Goal: Transaction & Acquisition: Purchase product/service

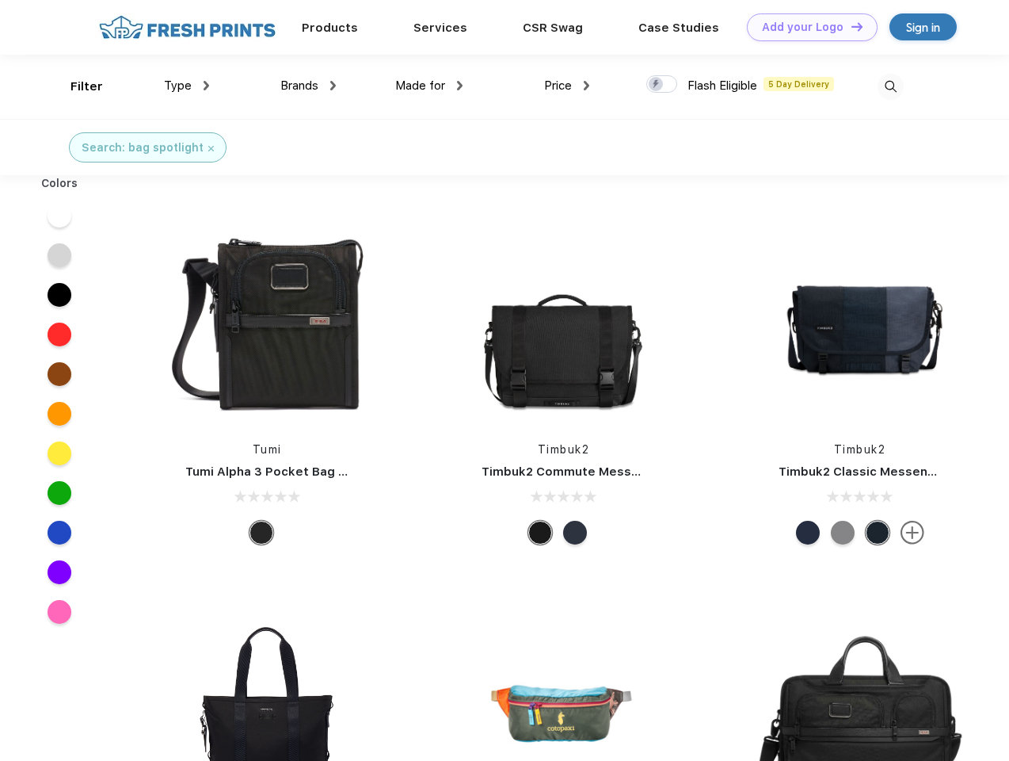
click at [807, 27] on link "Add your Logo Design Tool" at bounding box center [812, 27] width 131 height 28
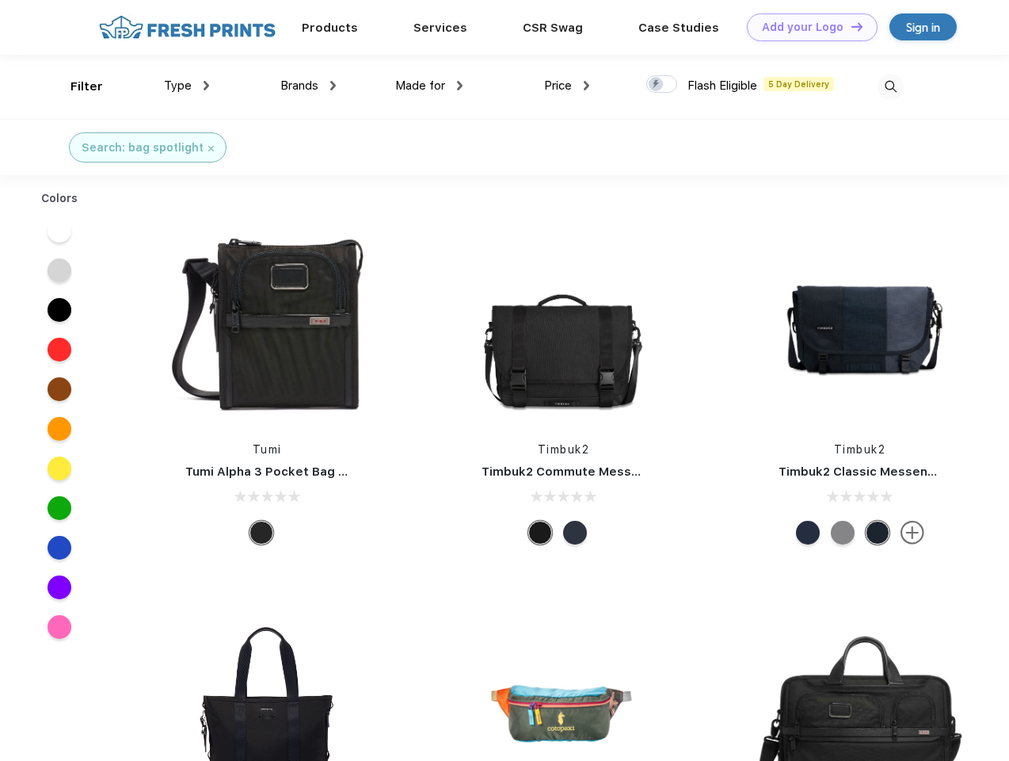
click at [0, 0] on div "Design Tool" at bounding box center [0, 0] width 0 height 0
click at [850, 26] on link "Add your Logo Design Tool" at bounding box center [812, 27] width 131 height 28
click at [76, 86] on div "Filter" at bounding box center [87, 87] width 32 height 18
click at [187, 86] on span "Type" at bounding box center [178, 85] width 28 height 14
click at [308, 86] on span "Brands" at bounding box center [299, 85] width 38 height 14
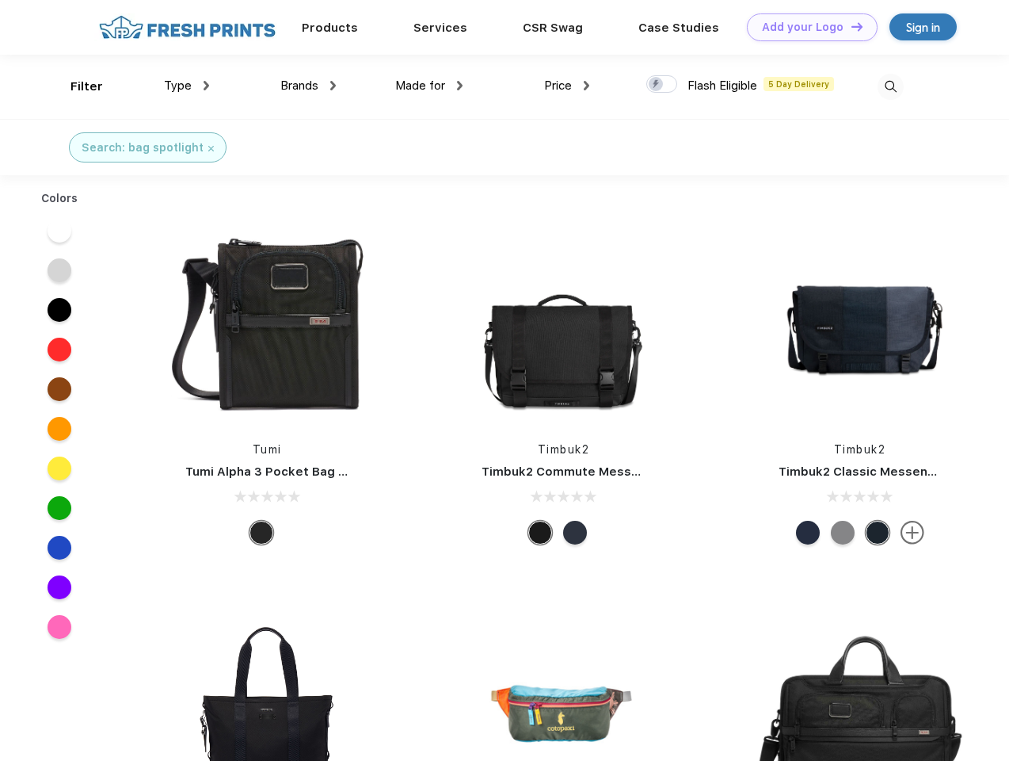
click at [429, 86] on span "Made for" at bounding box center [420, 85] width 50 height 14
click at [567, 86] on span "Price" at bounding box center [558, 85] width 28 height 14
click at [662, 85] on div at bounding box center [662, 83] width 31 height 17
click at [657, 85] on input "checkbox" at bounding box center [652, 79] width 10 height 10
click at [891, 86] on img at bounding box center [891, 87] width 26 height 26
